Goal: Find specific fact: Find specific fact

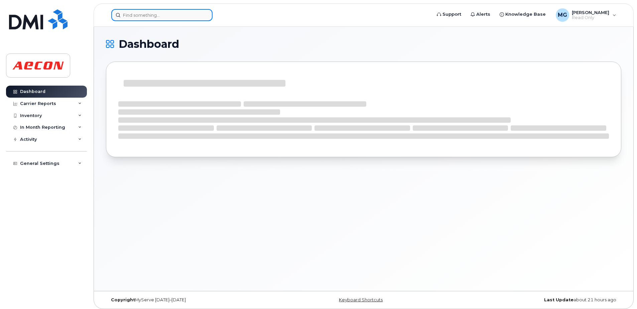
click at [147, 13] on input at bounding box center [161, 15] width 101 height 12
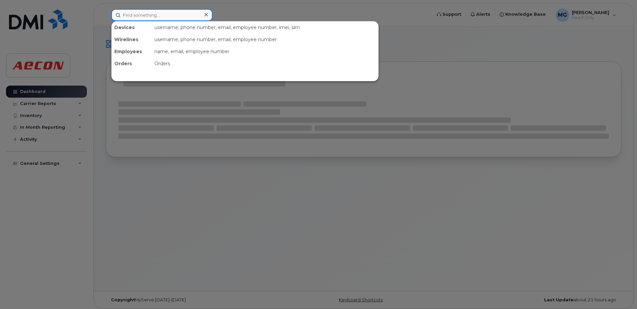
click at [145, 13] on input at bounding box center [161, 15] width 101 height 12
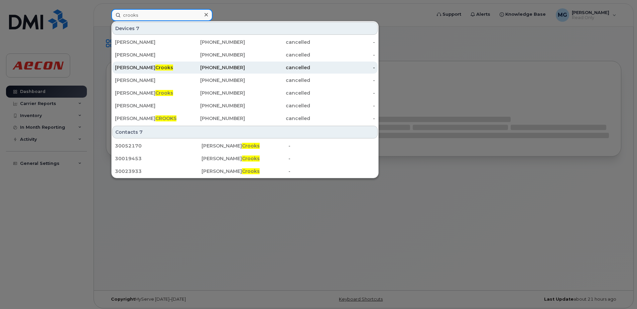
scroll to position [3, 0]
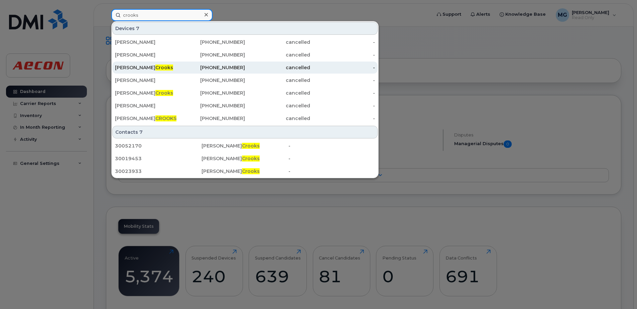
type input "crooks"
click at [154, 66] on div "[PERSON_NAME]" at bounding box center [147, 67] width 65 height 7
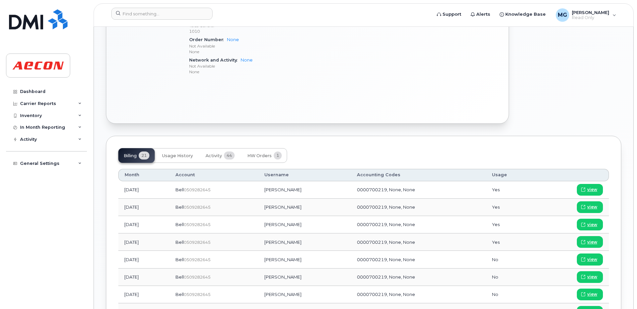
scroll to position [368, 0]
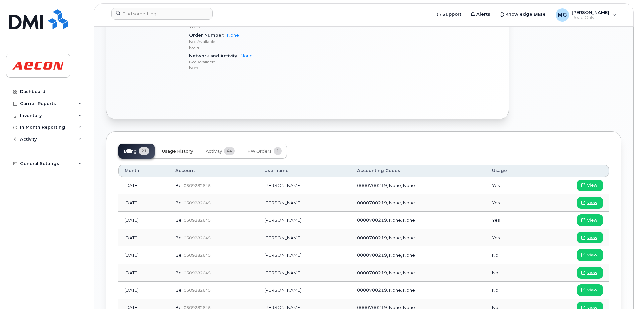
click at [176, 154] on span "Usage History" at bounding box center [177, 151] width 31 height 5
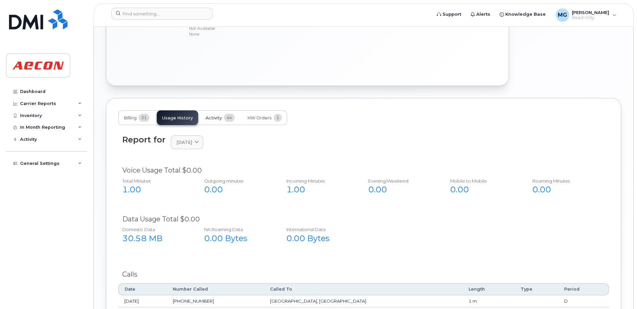
click at [218, 124] on div "Billing 21 Usage History Activity 44 HW Orders 1 Report for October 2024 2024 O…" at bounding box center [363, 220] width 515 height 244
drag, startPoint x: 218, startPoint y: 124, endPoint x: 218, endPoint y: 120, distance: 4.0
click at [218, 120] on span "Activity" at bounding box center [214, 117] width 16 height 5
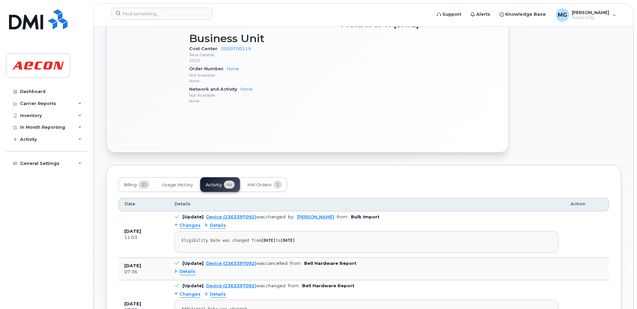
scroll to position [332, 0]
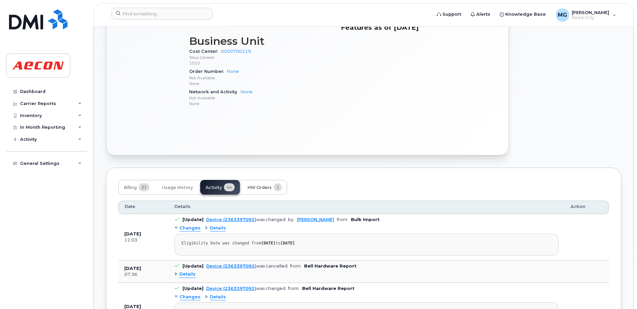
click at [253, 187] on span "HW Orders" at bounding box center [259, 187] width 24 height 5
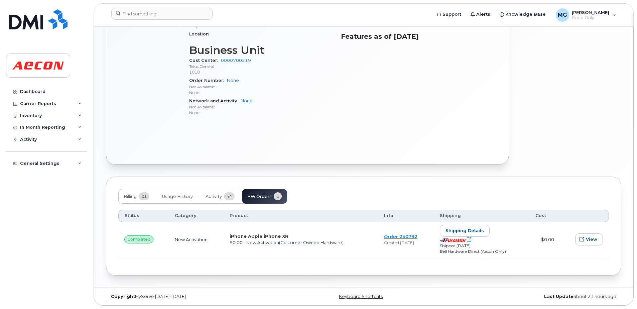
scroll to position [323, 0]
click at [132, 196] on span "Billing" at bounding box center [130, 196] width 13 height 5
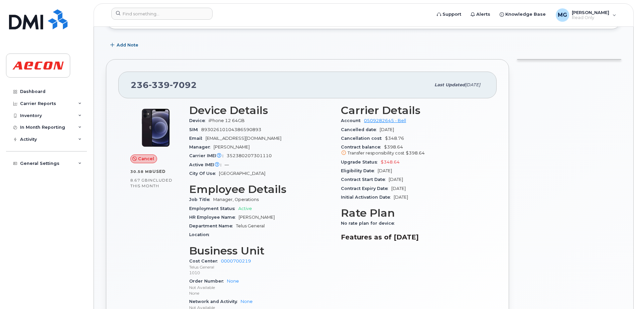
scroll to position [0, 0]
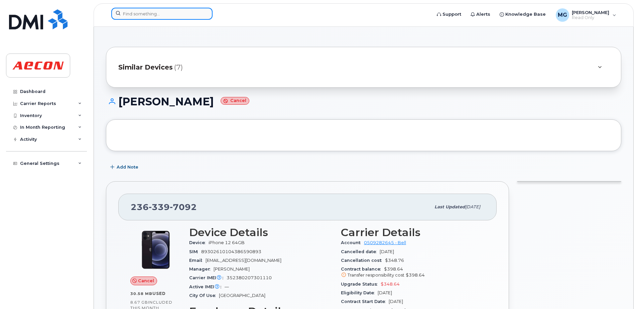
click at [154, 13] on input at bounding box center [161, 14] width 101 height 12
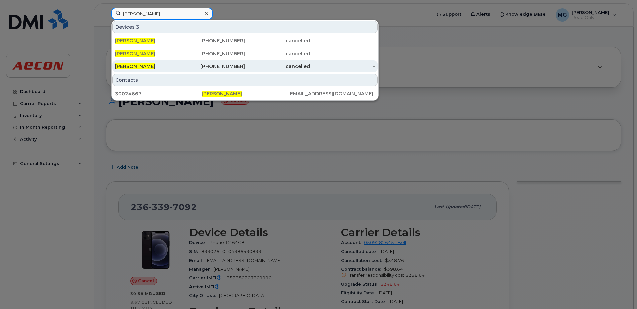
type input "scott crooks"
click at [157, 65] on div "SCOTT CROOKS" at bounding box center [147, 66] width 65 height 7
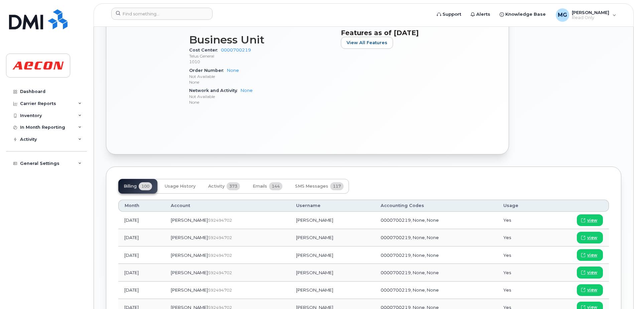
scroll to position [368, 0]
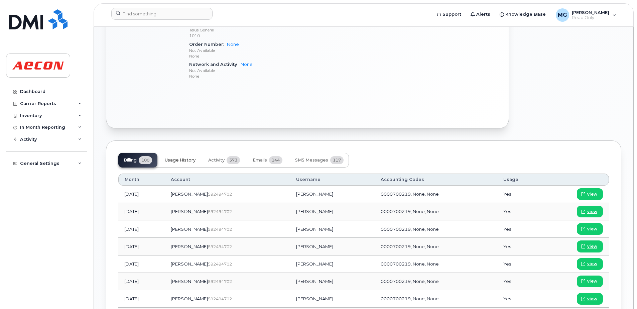
click at [182, 163] on button "Usage History" at bounding box center [179, 160] width 41 height 15
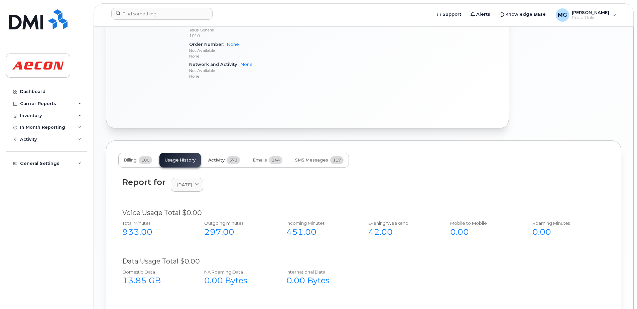
click at [218, 158] on span "Activity" at bounding box center [216, 159] width 16 height 5
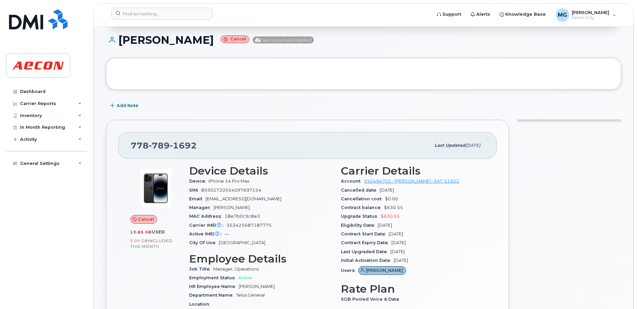
scroll to position [0, 0]
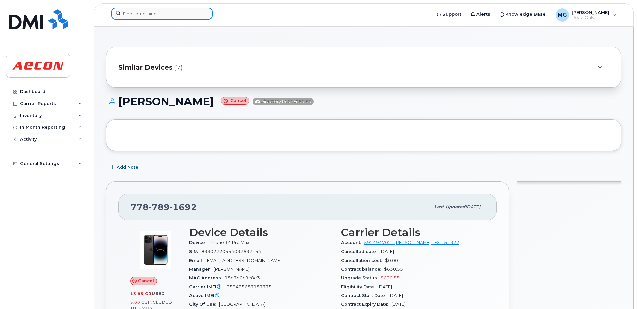
click at [139, 11] on input at bounding box center [161, 14] width 101 height 12
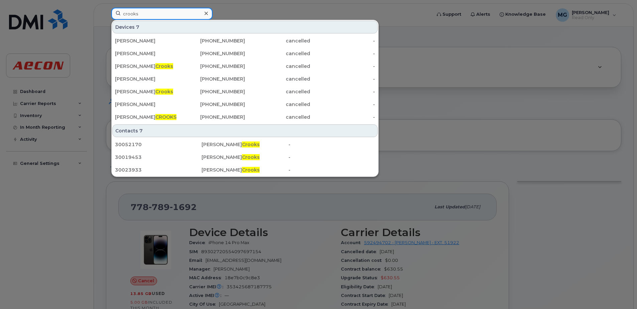
type input "crooks"
click at [113, 248] on div at bounding box center [318, 154] width 637 height 309
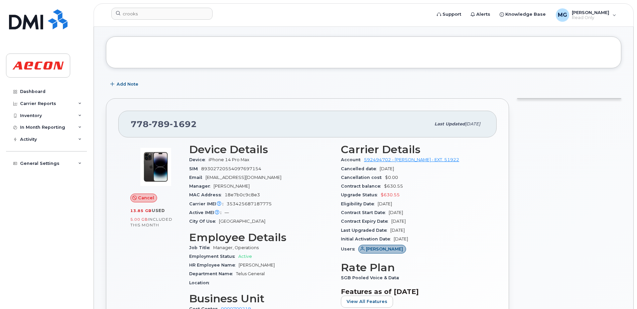
scroll to position [67, 0]
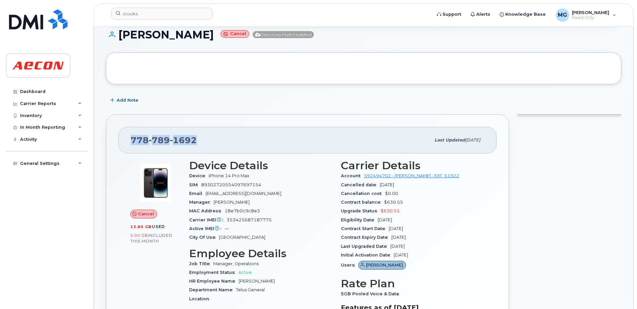
drag, startPoint x: 134, startPoint y: 137, endPoint x: 203, endPoint y: 143, distance: 68.4
click at [203, 143] on div "778 789 1692" at bounding box center [281, 140] width 300 height 14
copy span "778 789 1692"
click at [235, 183] on span "89302720554097697154" at bounding box center [231, 184] width 60 height 5
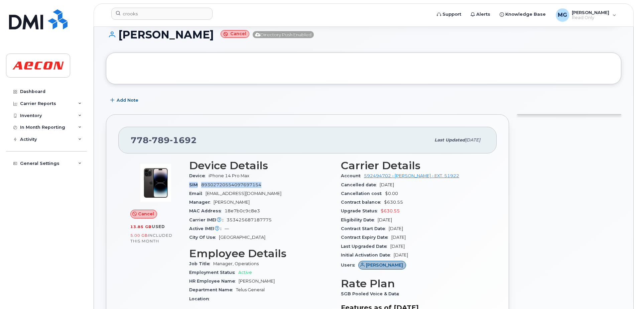
click at [235, 183] on span "89302720554097697154" at bounding box center [231, 184] width 60 height 5
click at [234, 184] on span "89302720554097697154" at bounding box center [231, 184] width 60 height 5
click at [231, 183] on span "89302720554097697154" at bounding box center [231, 184] width 60 height 5
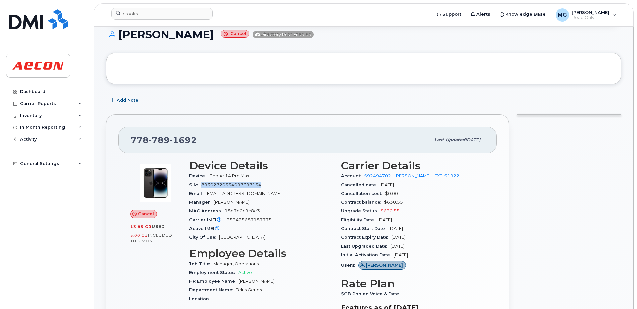
copy span "89302720554097697154"
drag, startPoint x: 453, startPoint y: 139, endPoint x: 477, endPoint y: 140, distance: 23.8
click at [477, 140] on span "Oct 04, 2025" at bounding box center [472, 139] width 15 height 5
click at [536, 152] on div at bounding box center [569, 271] width 112 height 323
click at [538, 167] on div at bounding box center [569, 271] width 112 height 323
